Goal: Task Accomplishment & Management: Complete application form

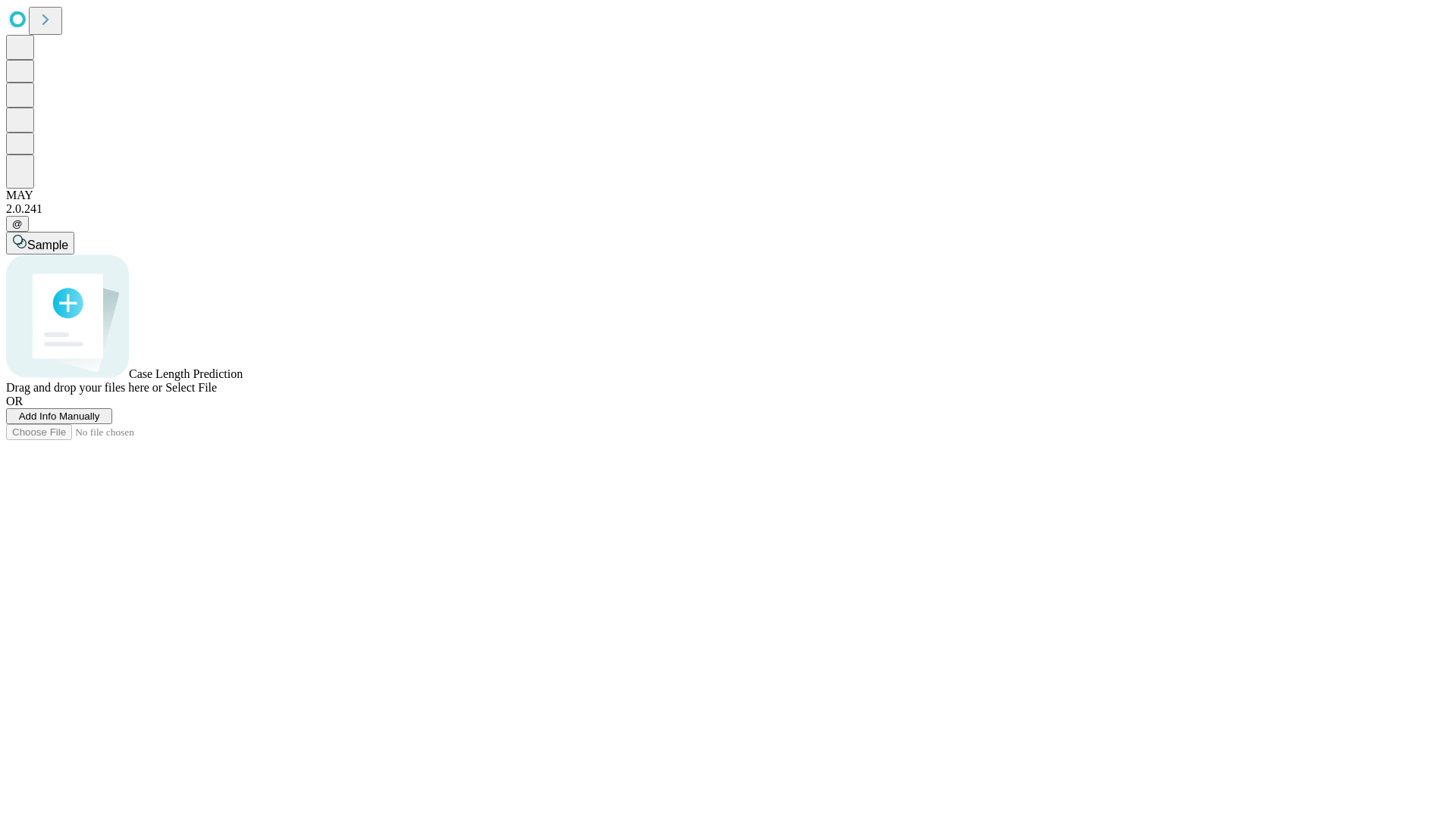
click at [100, 422] on span "Add Info Manually" at bounding box center [59, 415] width 81 height 11
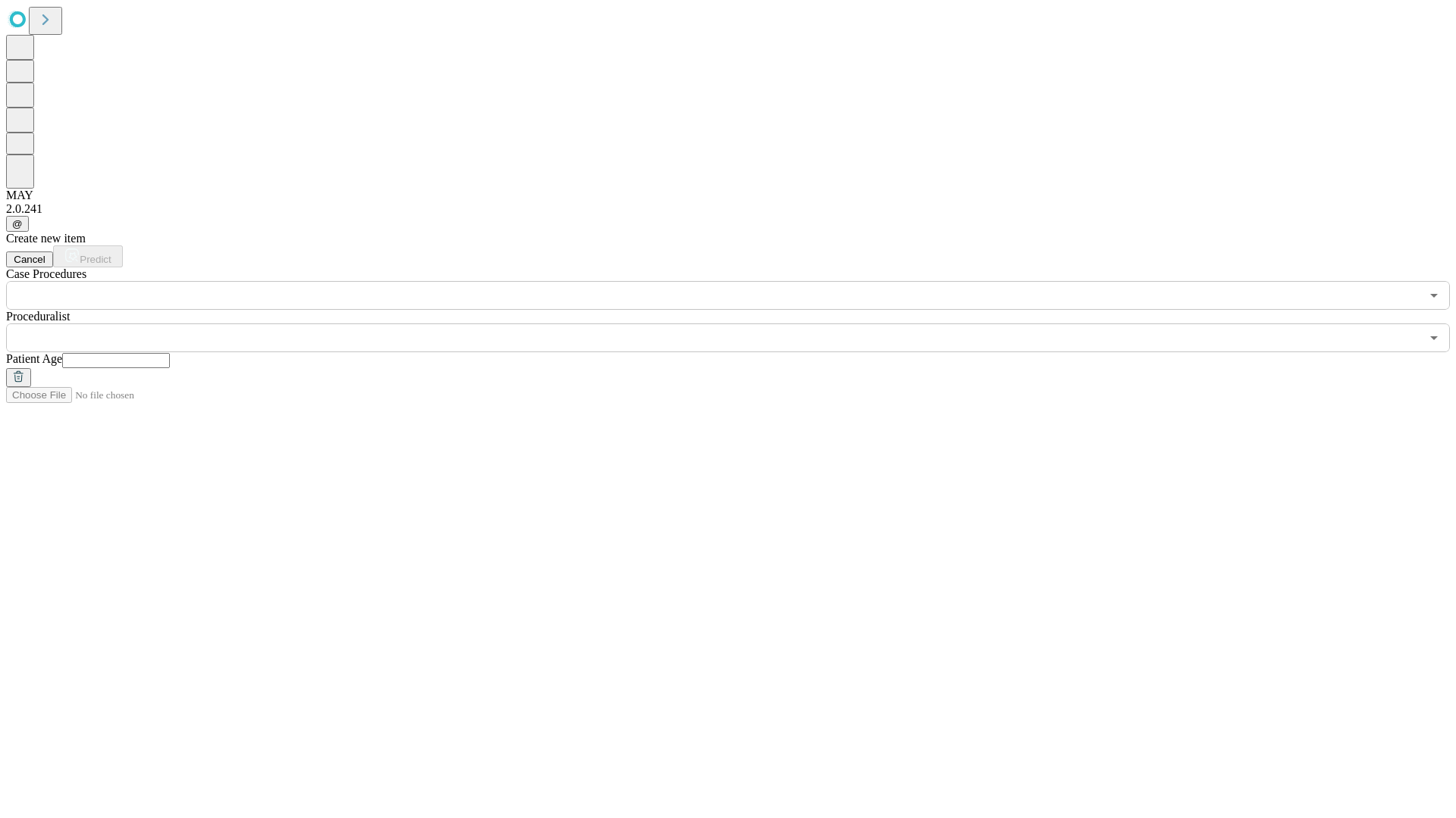
click at [170, 354] on input "text" at bounding box center [116, 361] width 108 height 15
type input "***"
click at [738, 324] on input "text" at bounding box center [713, 338] width 1414 height 29
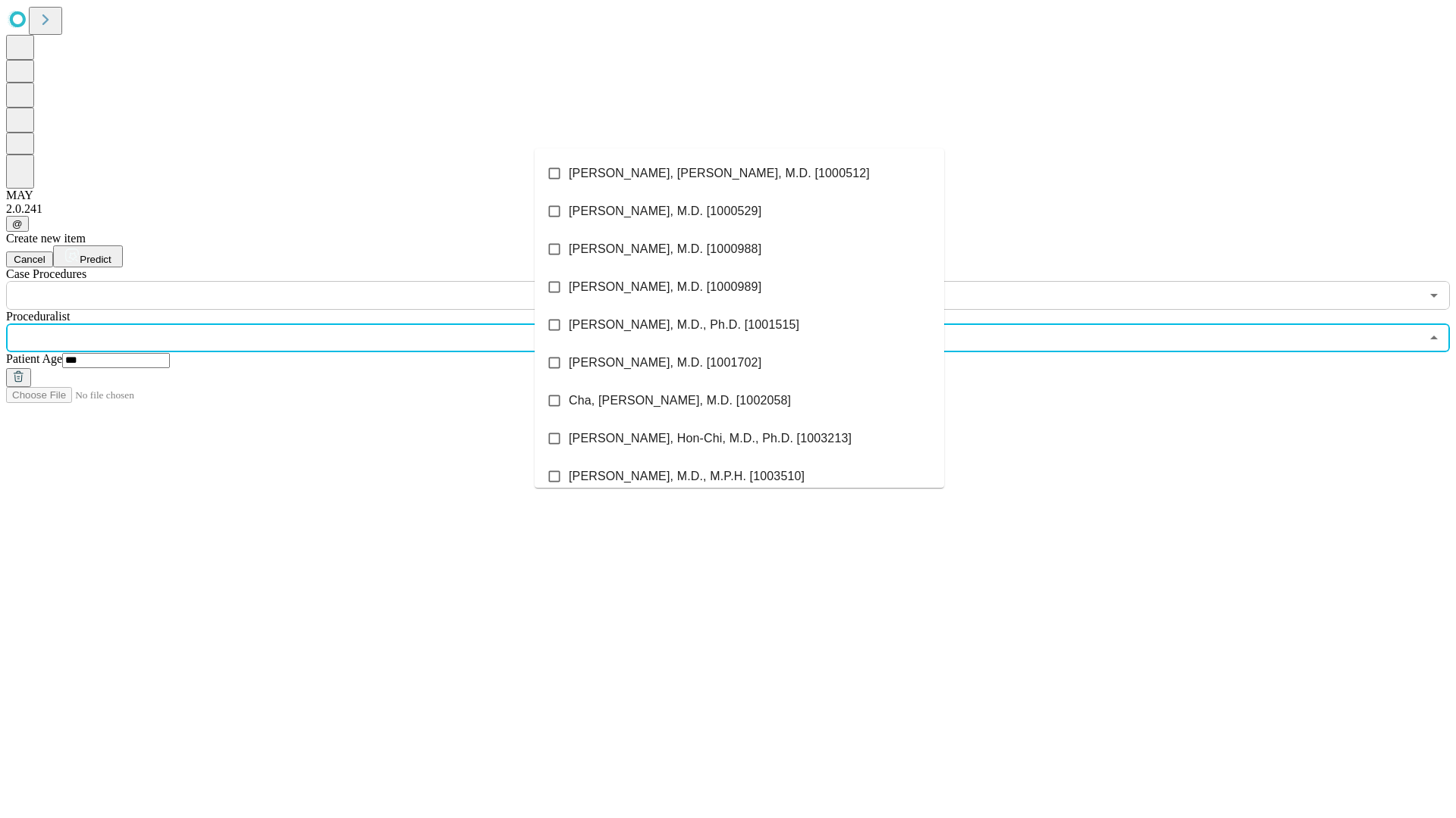
click at [739, 174] on li "[PERSON_NAME], [PERSON_NAME], M.D. [1000512]" at bounding box center [739, 174] width 410 height 38
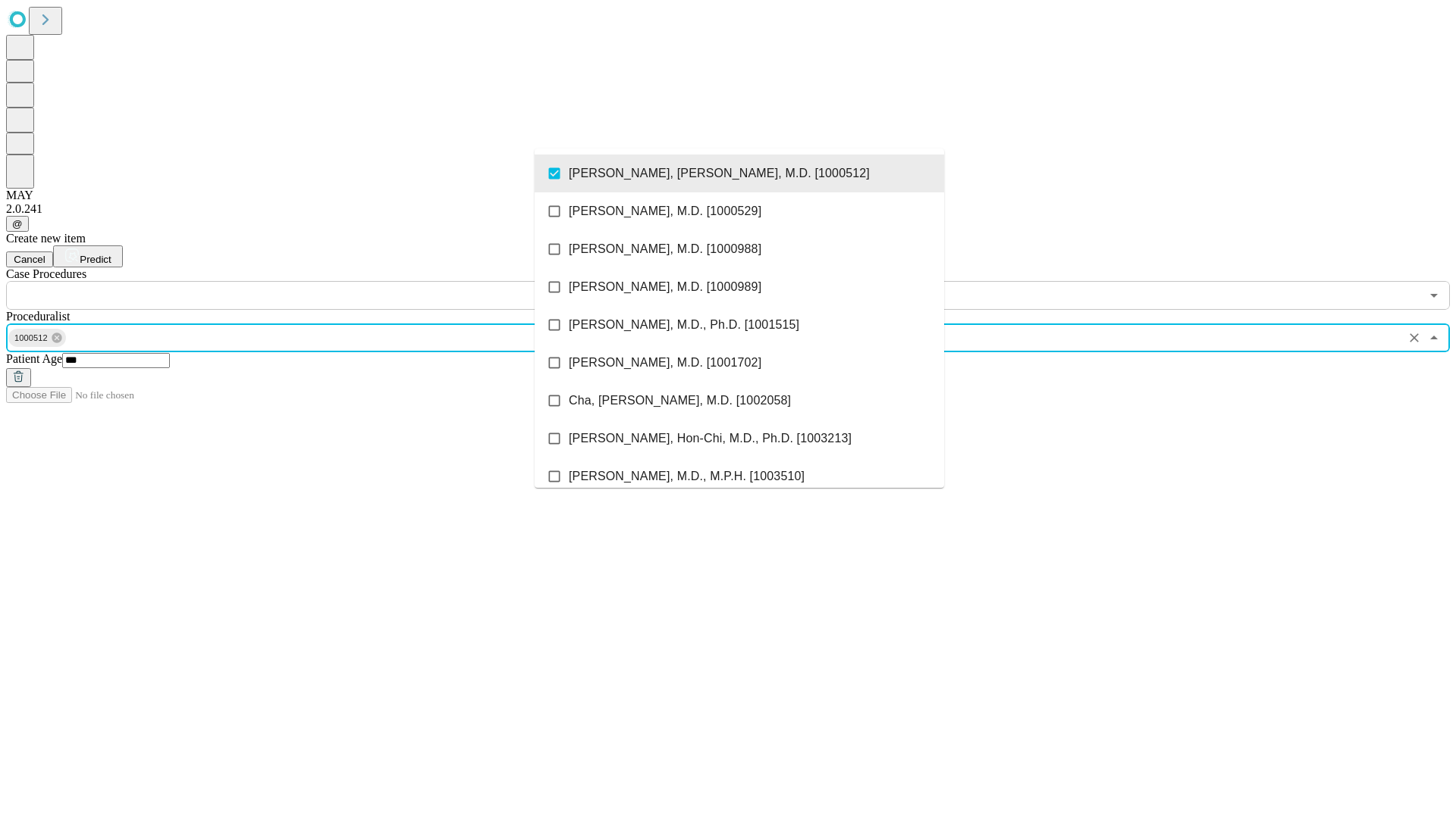
click at [319, 282] on input "text" at bounding box center [713, 296] width 1414 height 29
